Goal: Find specific fact: Find contact information

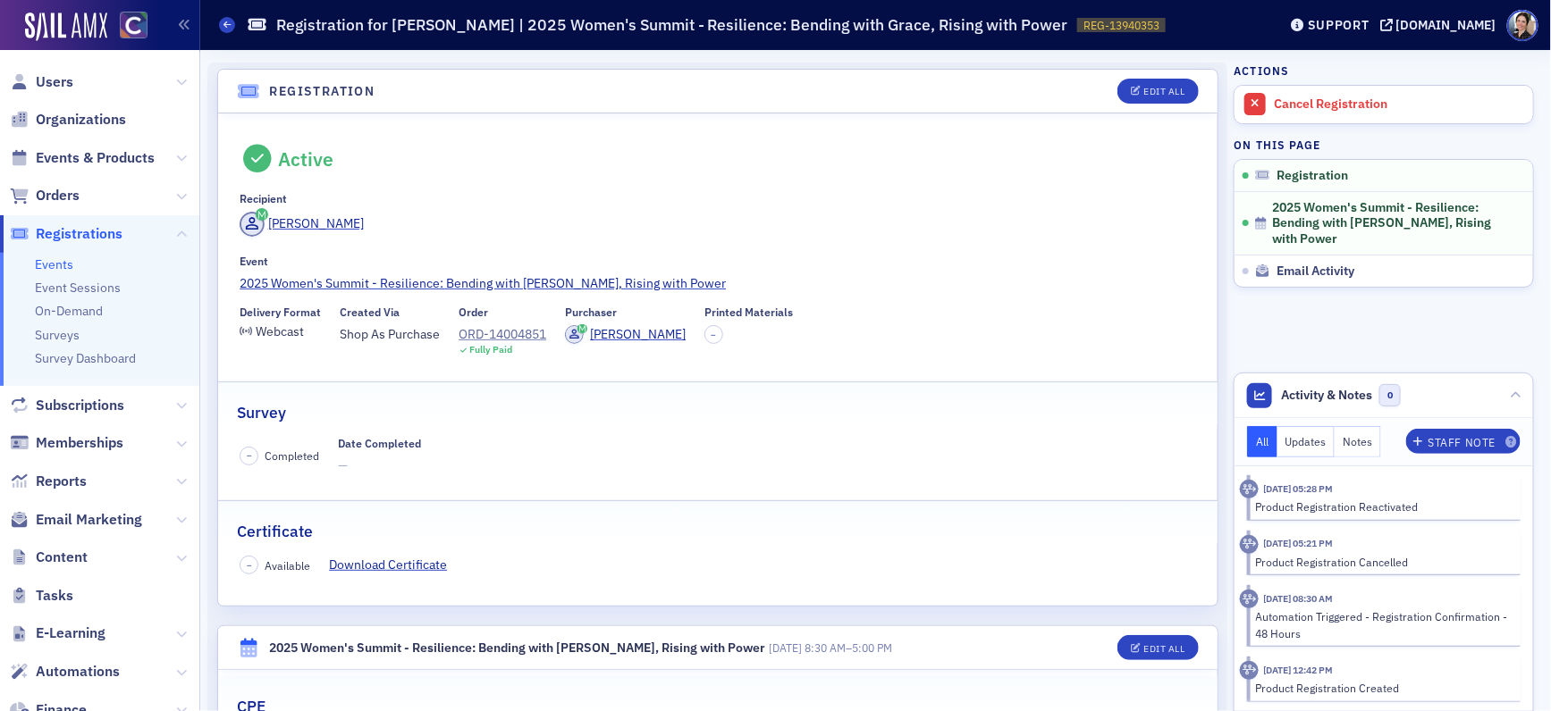
drag, startPoint x: 55, startPoint y: 80, endPoint x: 171, endPoint y: 85, distance: 116.3
click at [55, 80] on span "Users" at bounding box center [55, 82] width 38 height 20
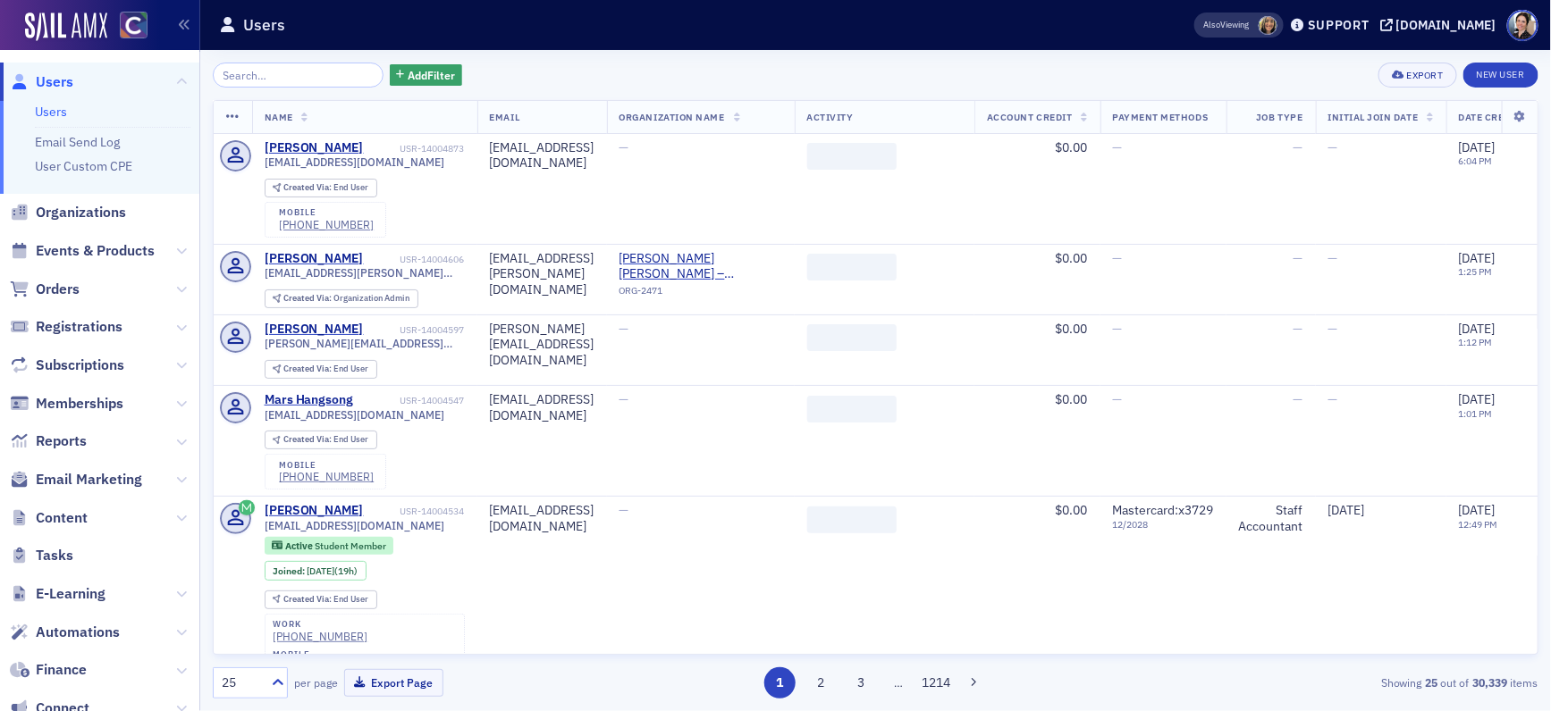
click at [289, 69] on input "search" at bounding box center [298, 75] width 171 height 25
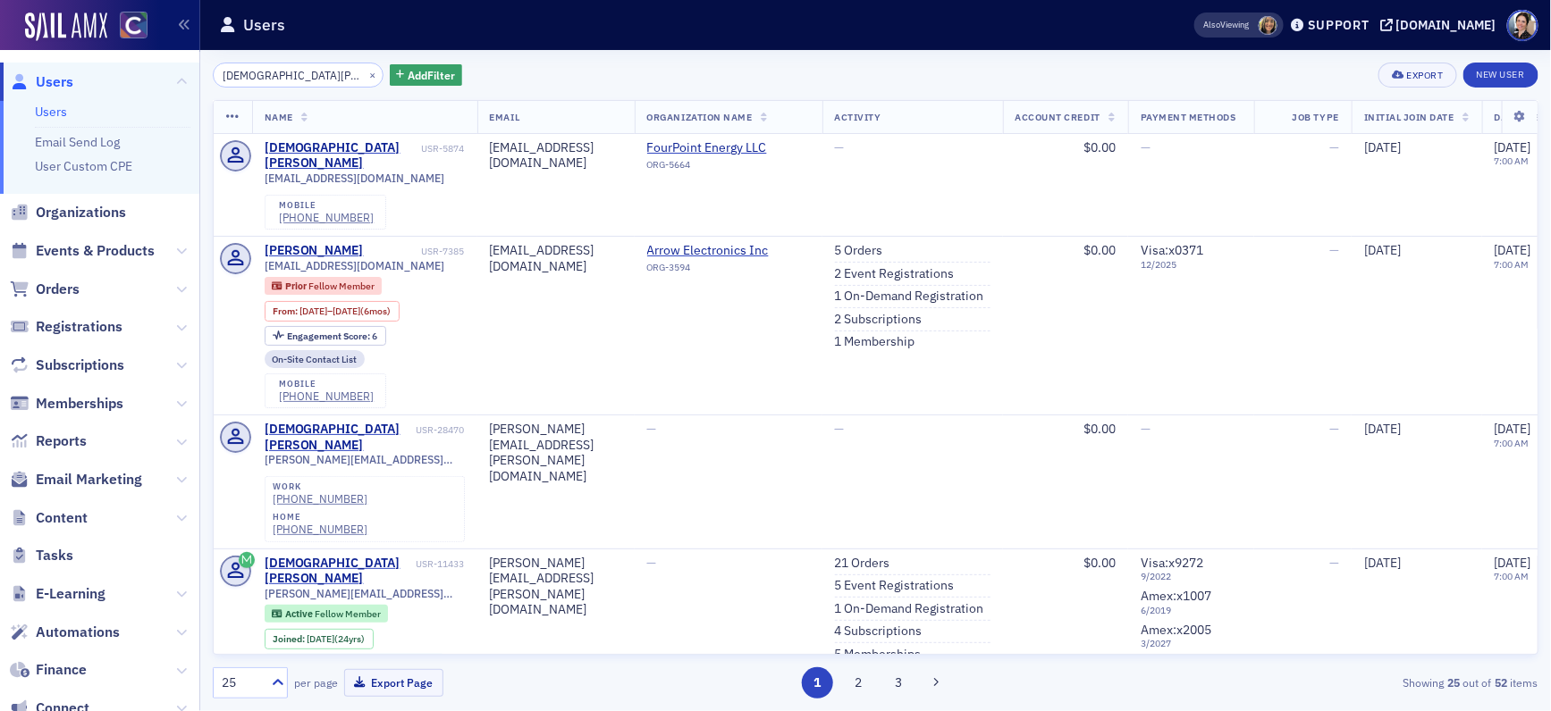
click at [255, 77] on input "[DEMOGRAPHIC_DATA][PERSON_NAME]" at bounding box center [298, 75] width 171 height 25
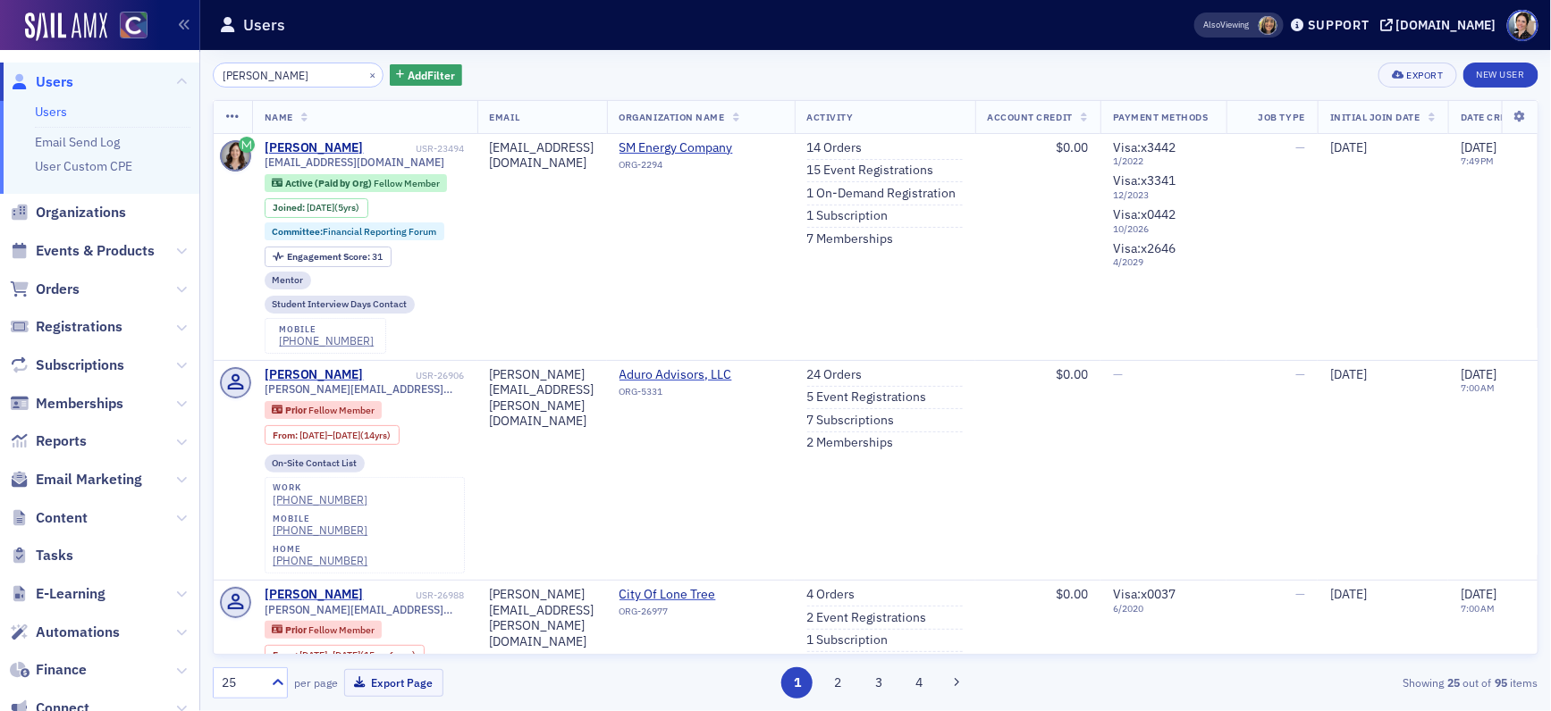
type input "[PERSON_NAME]"
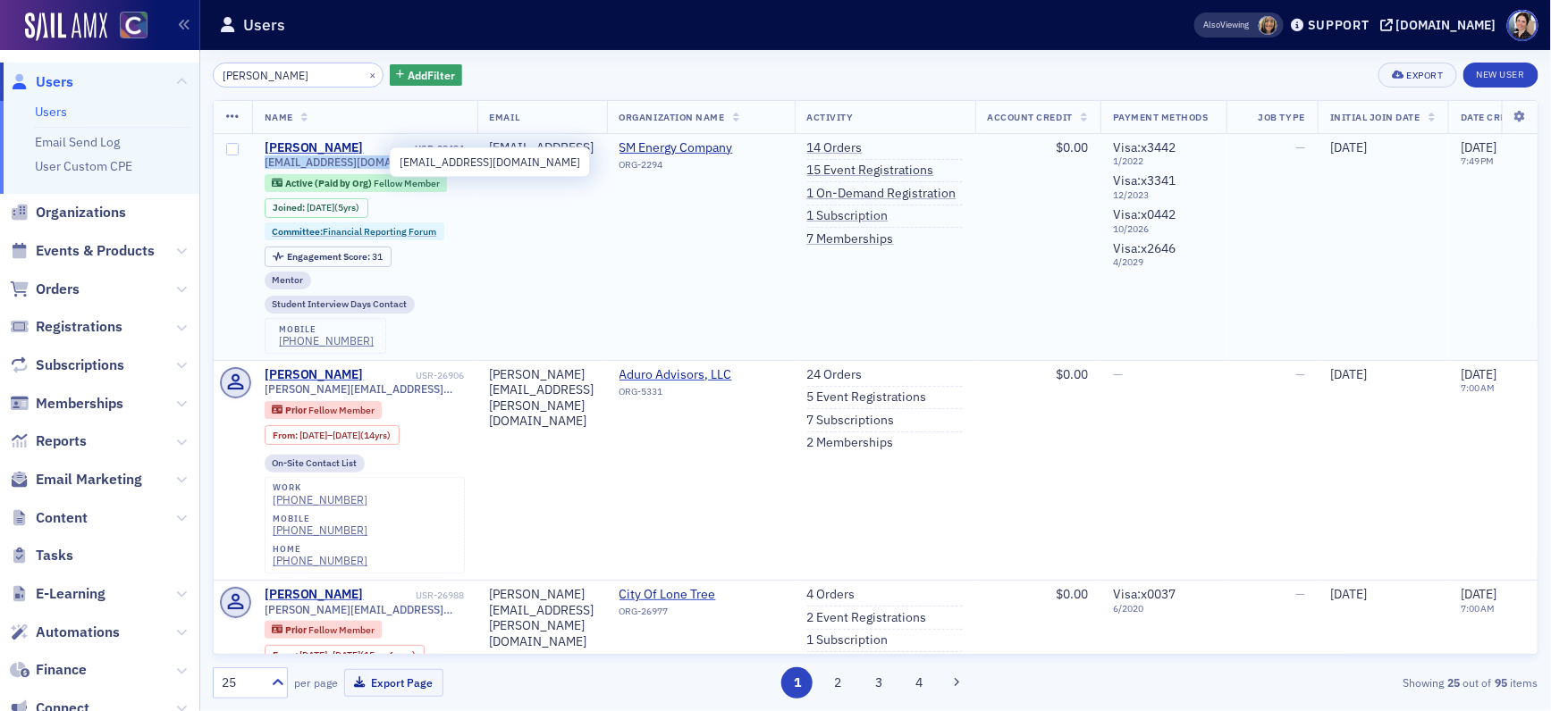
drag, startPoint x: 255, startPoint y: 160, endPoint x: 387, endPoint y: 162, distance: 132.3
click at [391, 163] on td "[PERSON_NAME] USR-23494 [EMAIL_ADDRESS][DOMAIN_NAME] Active (Paid by Org) Fello…" at bounding box center [364, 247] width 225 height 227
copy span "[EMAIL_ADDRESS][DOMAIN_NAME]"
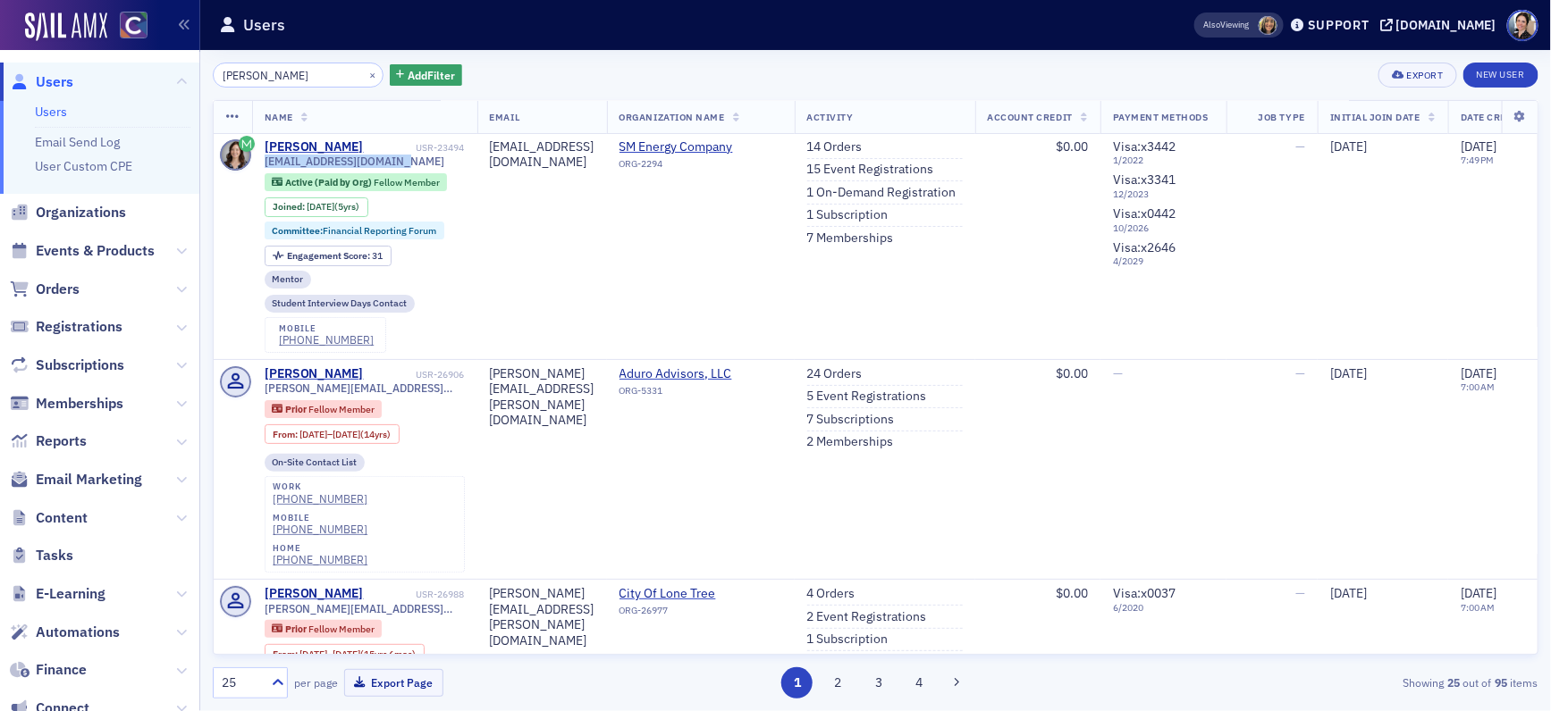
click at [63, 80] on span "Users" at bounding box center [55, 82] width 38 height 20
drag, startPoint x: 354, startPoint y: 74, endPoint x: 324, endPoint y: 74, distance: 29.5
click at [365, 74] on button "×" at bounding box center [373, 74] width 16 height 16
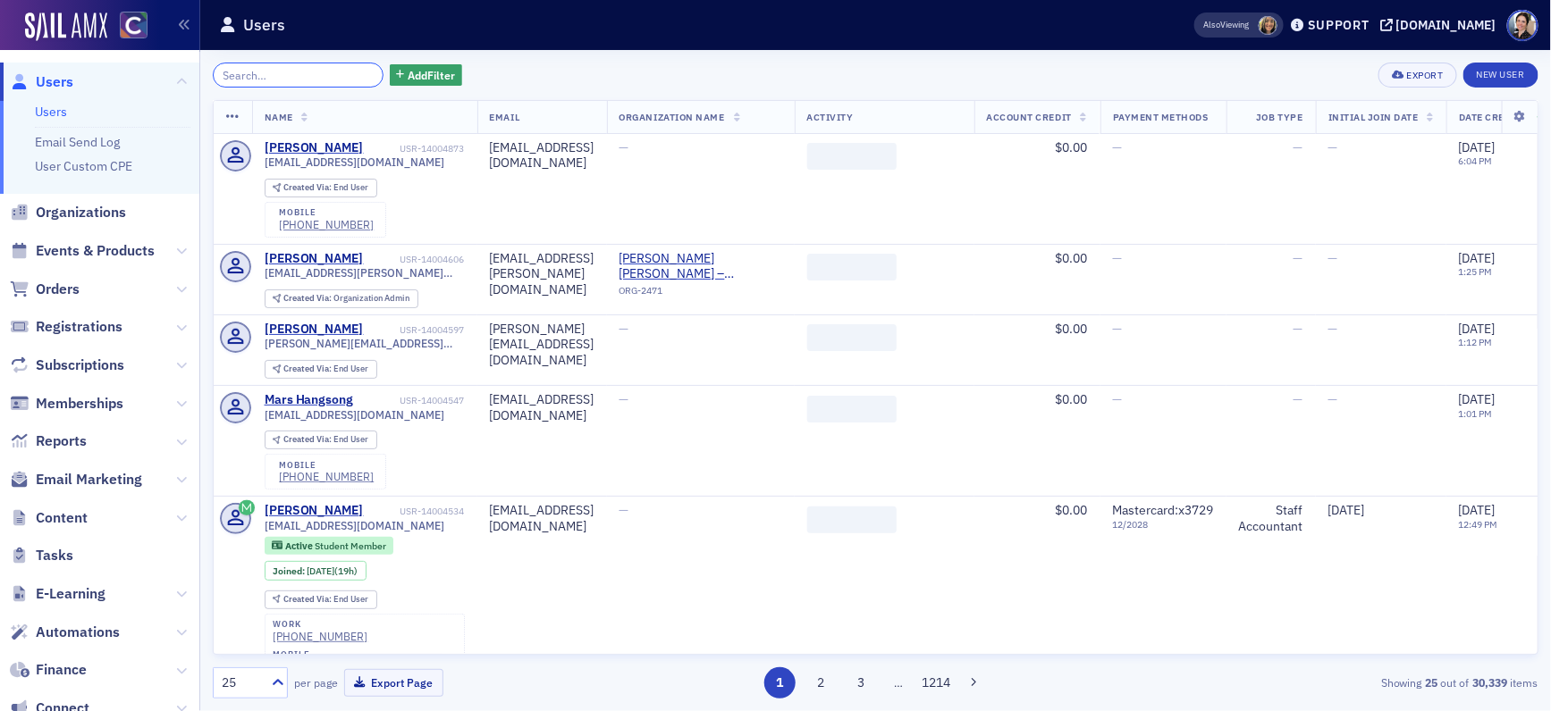
click at [324, 74] on input "search" at bounding box center [298, 75] width 171 height 25
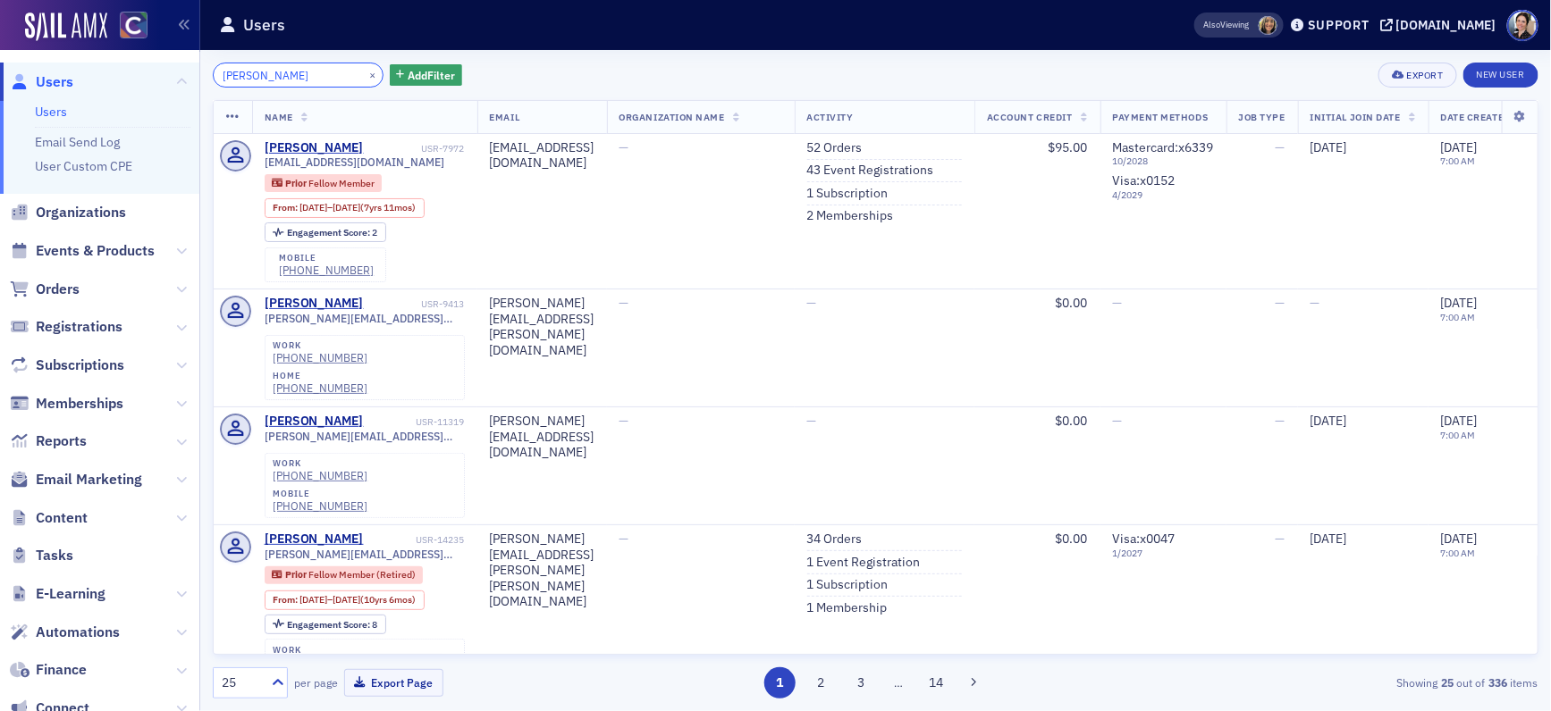
type input "[PERSON_NAME]"
